Goal: Information Seeking & Learning: Learn about a topic

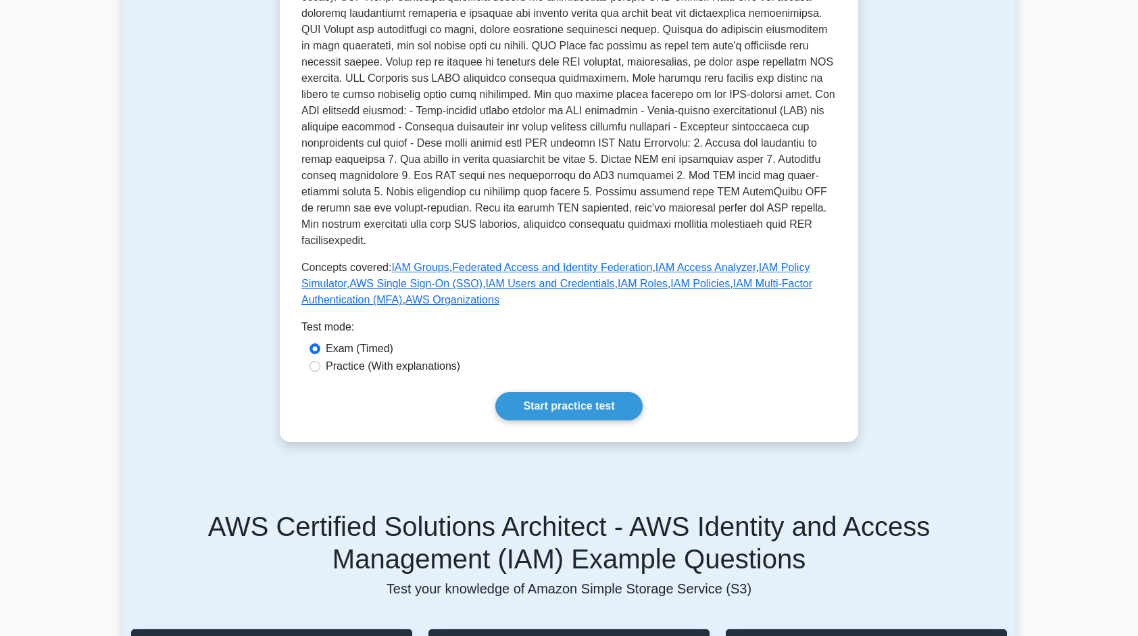
scroll to position [325, 0]
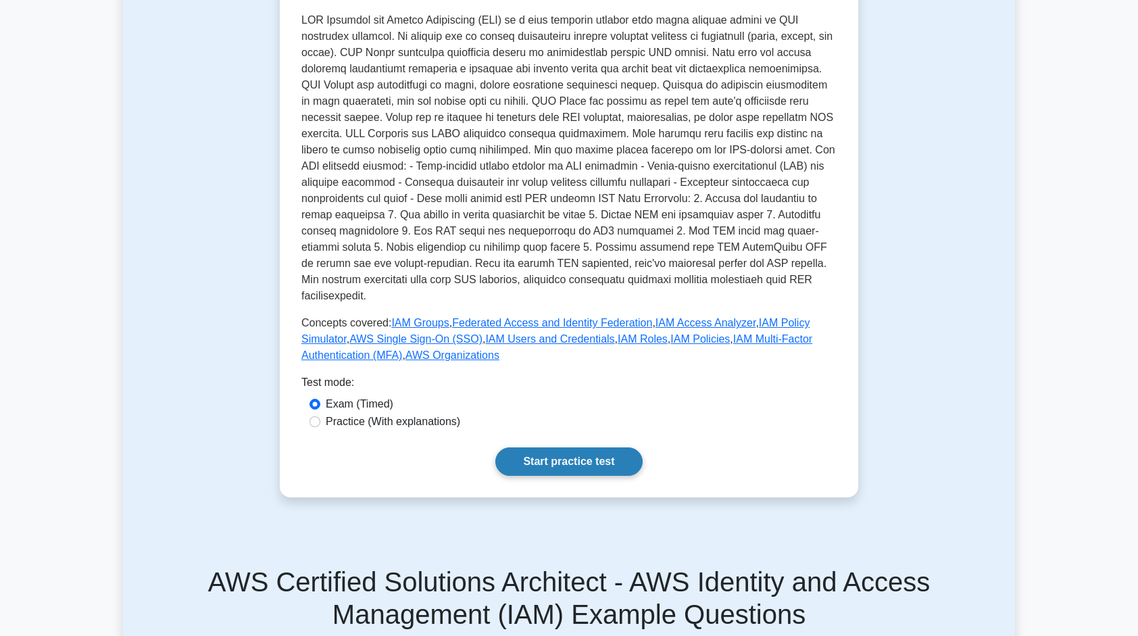
click at [525, 447] on link "Start practice test" at bounding box center [568, 461] width 147 height 28
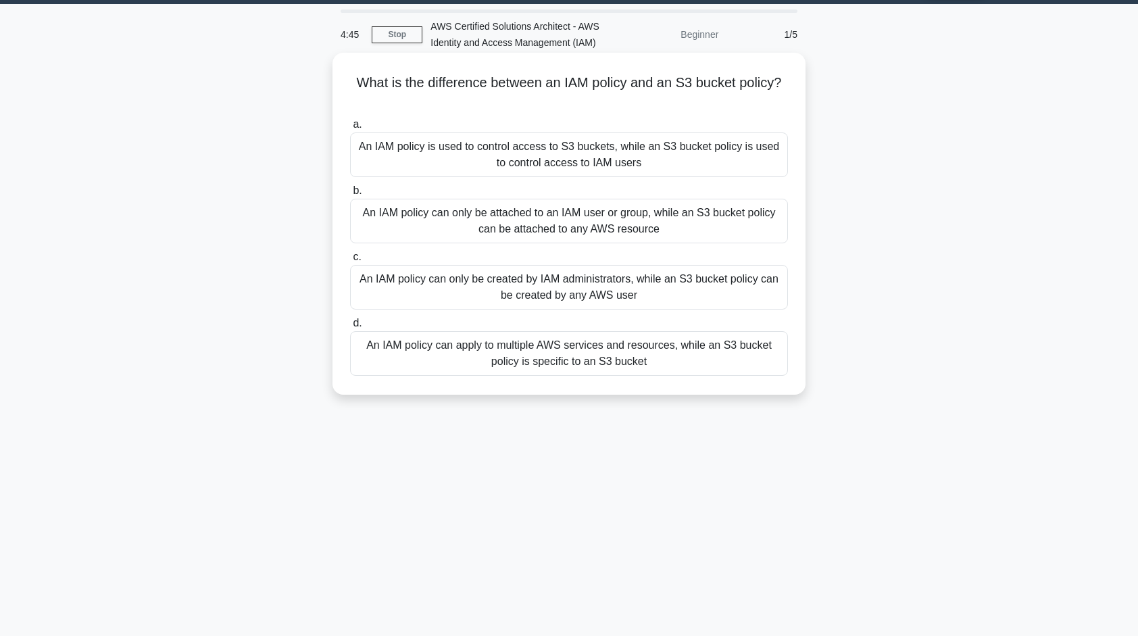
scroll to position [41, 0]
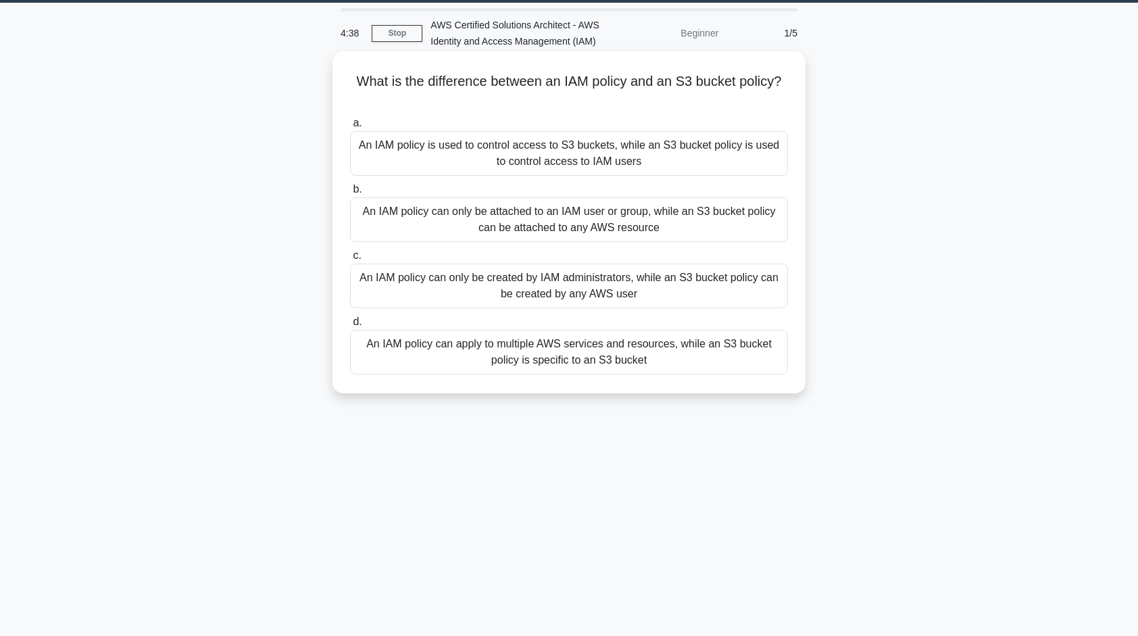
click at [593, 363] on div "An IAM policy can apply to multiple AWS services and resources, while an S3 buc…" at bounding box center [569, 352] width 438 height 45
click at [350, 326] on input "d. An IAM policy can apply to multiple AWS services and resources, while an S3 …" at bounding box center [350, 322] width 0 height 9
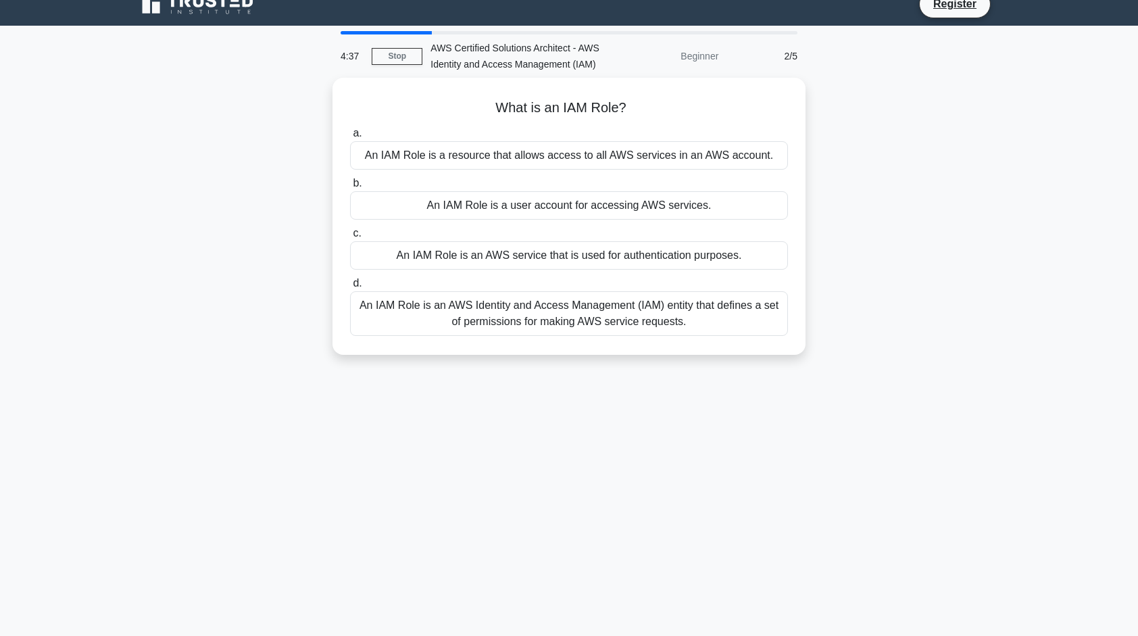
scroll to position [0, 0]
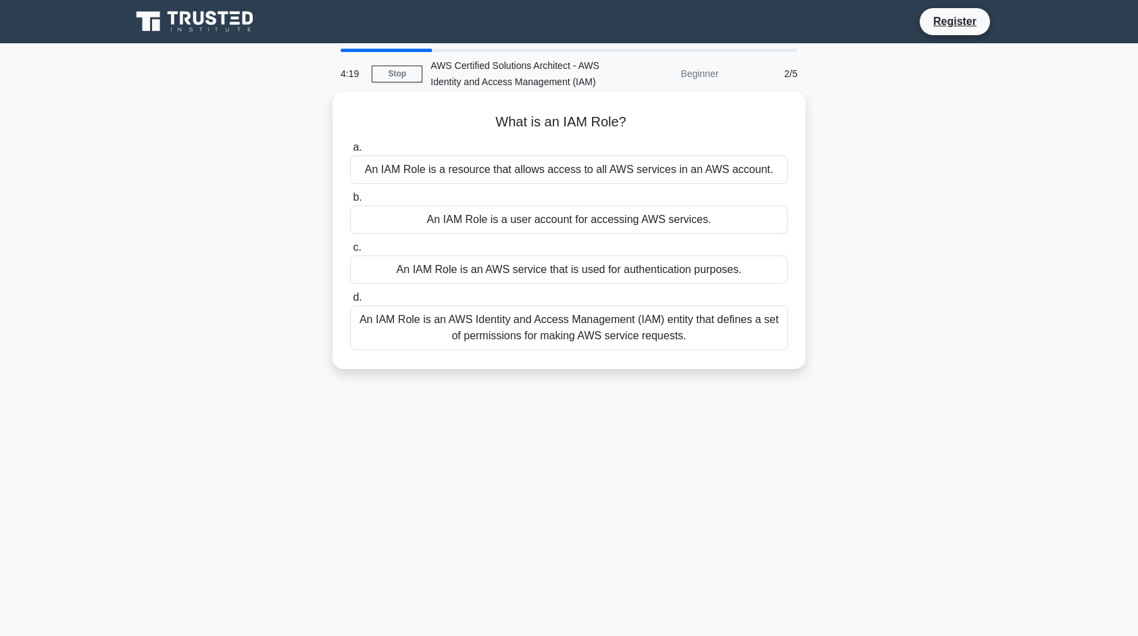
click at [704, 330] on div "An IAM Role is an AWS Identity and Access Management (IAM) entity that defines …" at bounding box center [569, 327] width 438 height 45
click at [350, 302] on input "d. An IAM Role is an AWS Identity and Access Management (IAM) entity that defin…" at bounding box center [350, 297] width 0 height 9
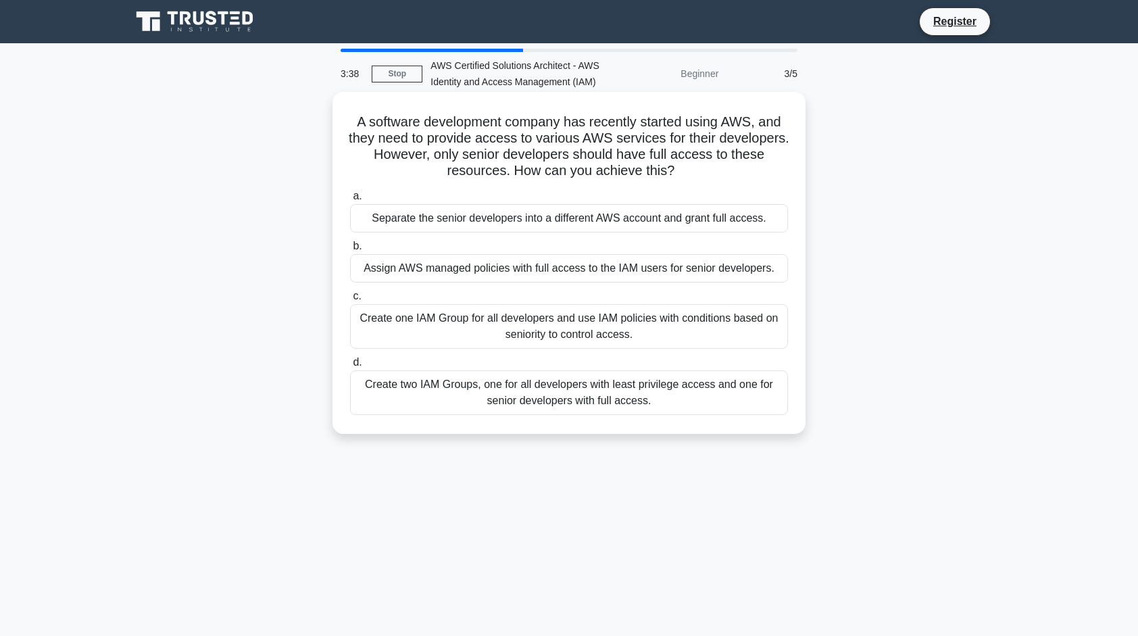
click at [576, 401] on div "Create two IAM Groups, one for all developers with least privilege access and o…" at bounding box center [569, 392] width 438 height 45
click at [350, 367] on input "d. Create two IAM Groups, one for all developers with least privilege access an…" at bounding box center [350, 362] width 0 height 9
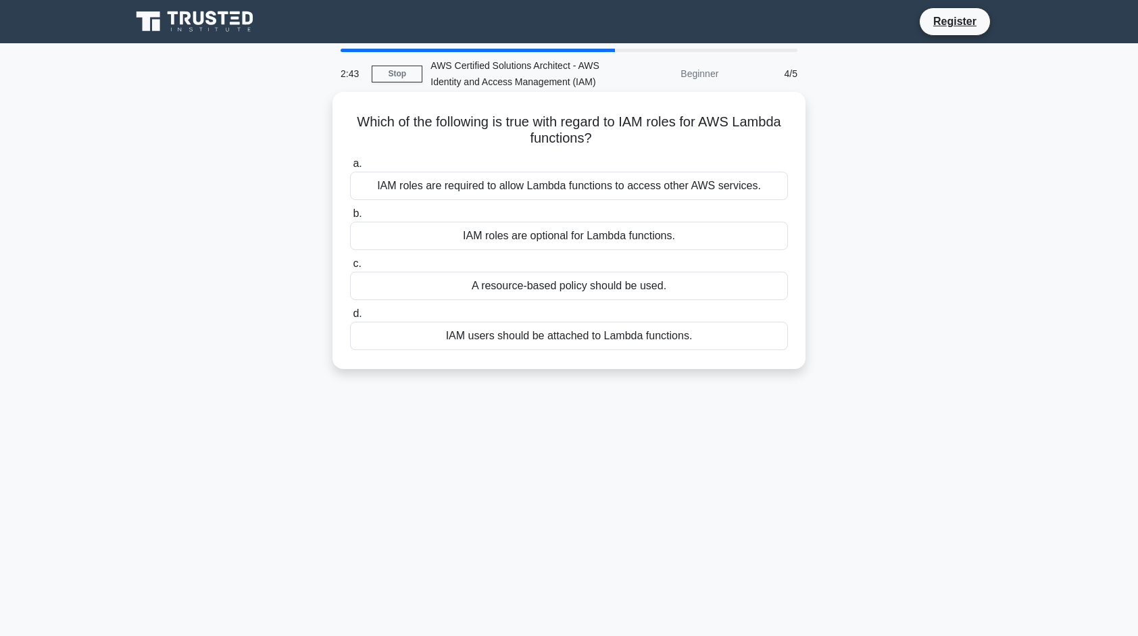
click at [551, 195] on div "IAM roles are required to allow Lambda functions to access other AWS services." at bounding box center [569, 186] width 438 height 28
click at [350, 168] on input "a. IAM roles are required to allow Lambda functions to access other AWS service…" at bounding box center [350, 163] width 0 height 9
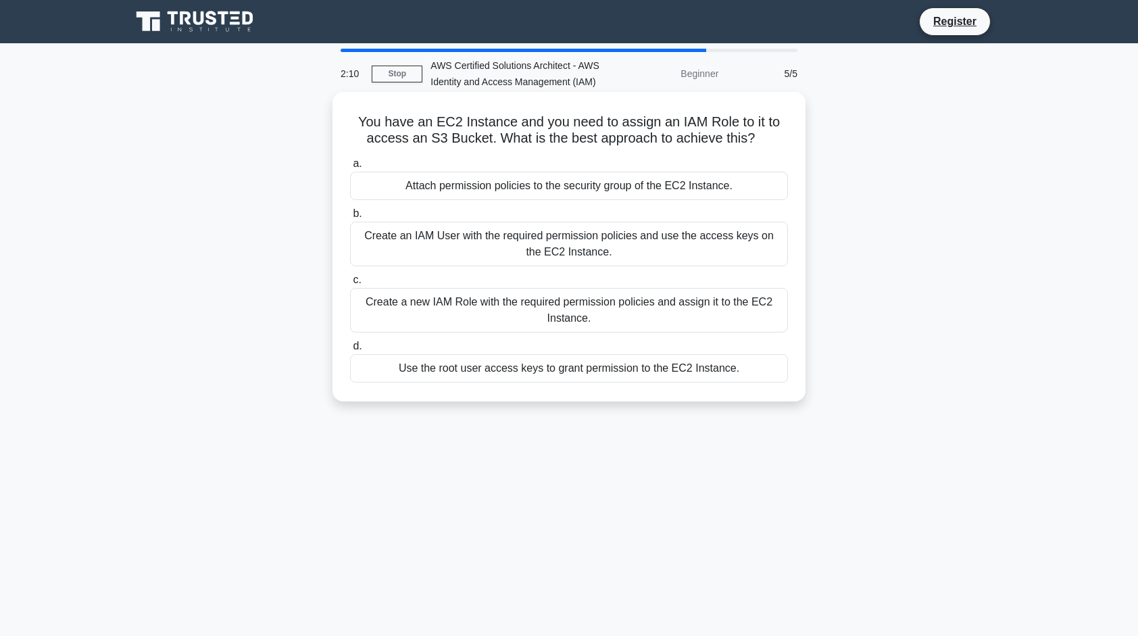
click at [489, 314] on div "Create a new IAM Role with the required permission policies and assign it to th…" at bounding box center [569, 310] width 438 height 45
click at [350, 285] on input "c. Create a new IAM Role with the required permission policies and assign it to…" at bounding box center [350, 280] width 0 height 9
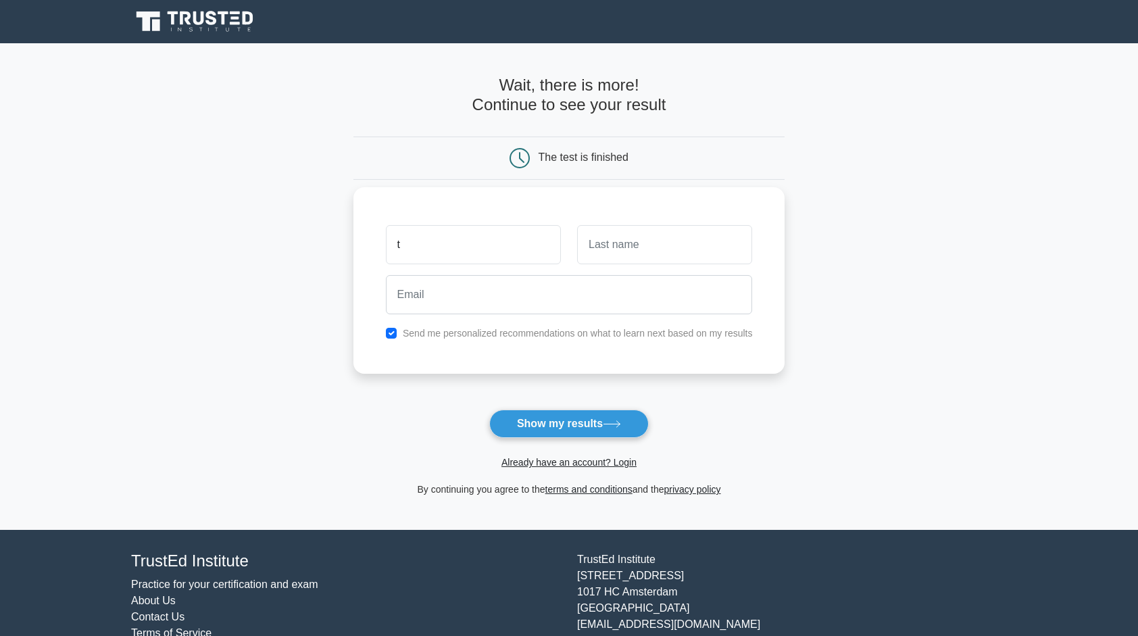
type input "t"
click at [557, 426] on button "Show my results" at bounding box center [568, 424] width 159 height 28
type input "t"
type input "j"
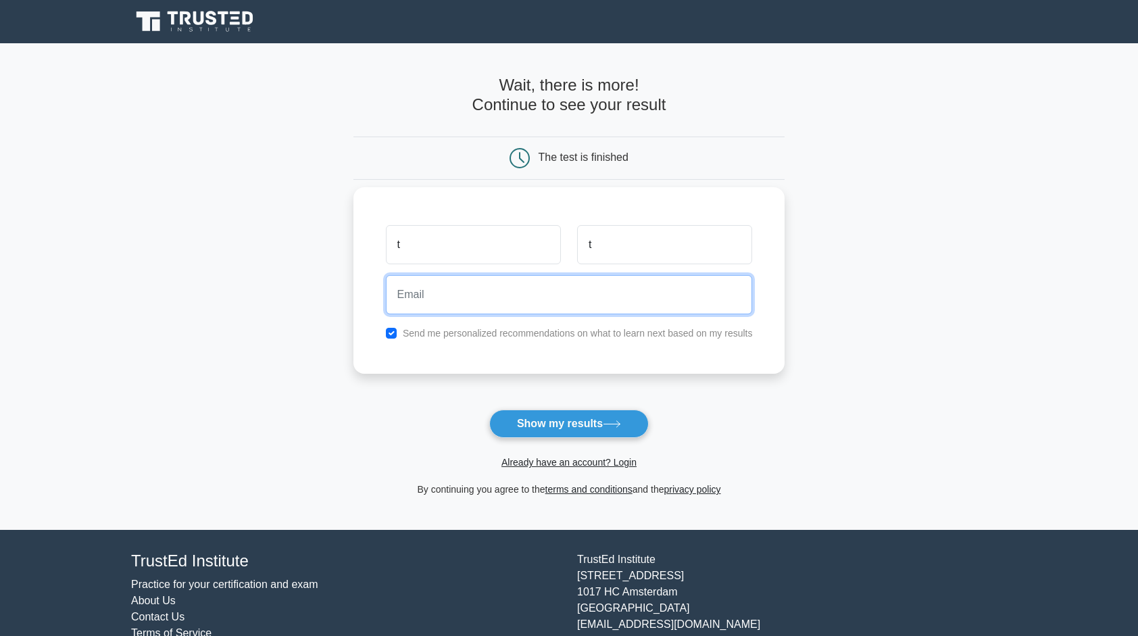
type input "l"
type input "[PERSON_NAME][EMAIL_ADDRESS][DOMAIN_NAME]"
click at [489, 410] on button "Show my results" at bounding box center [568, 424] width 159 height 28
